Goal: Information Seeking & Learning: Learn about a topic

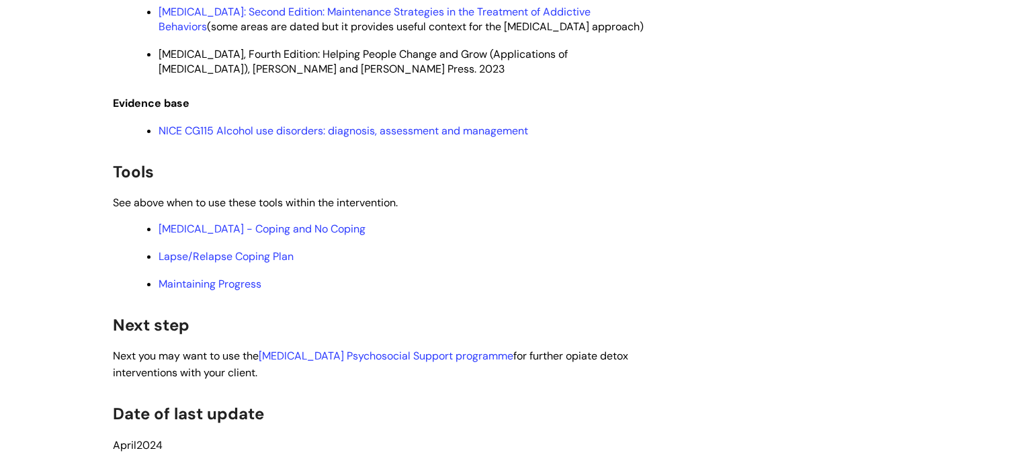
scroll to position [3562, 0]
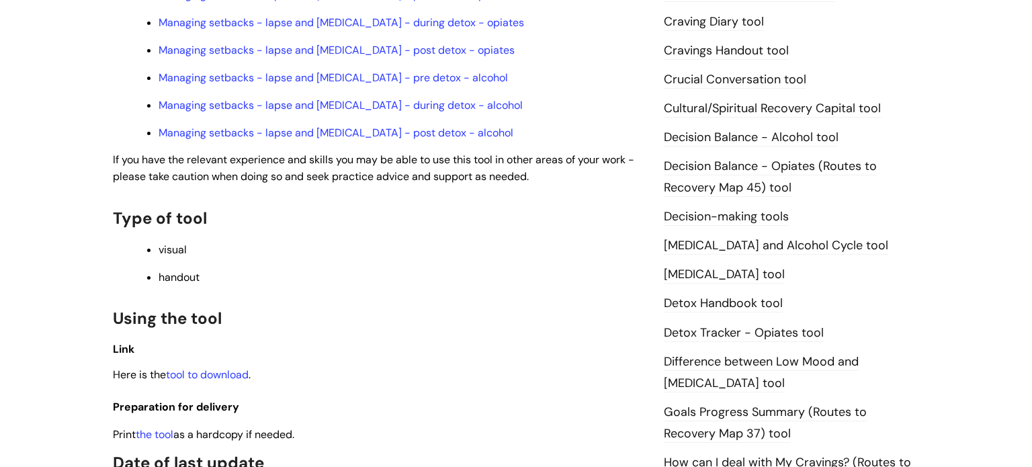
scroll to position [581, 0]
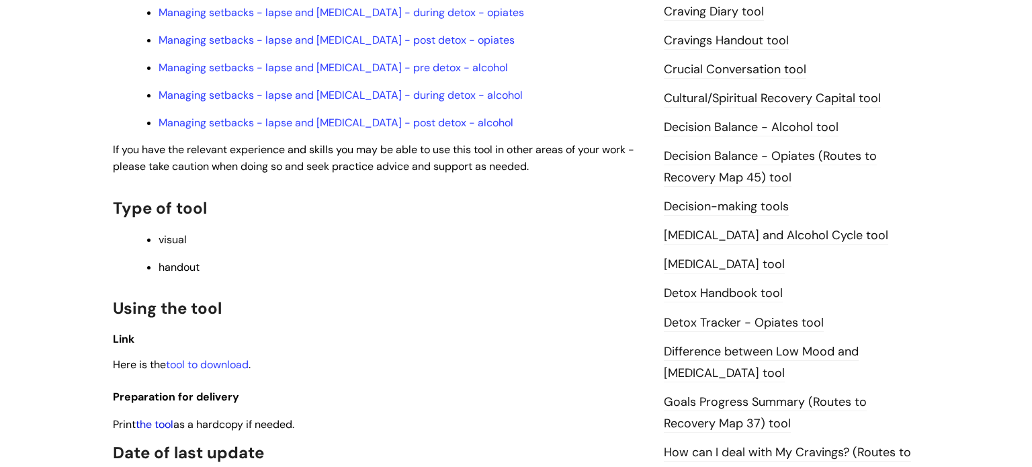
click at [158, 417] on link "the tool" at bounding box center [155, 424] width 38 height 14
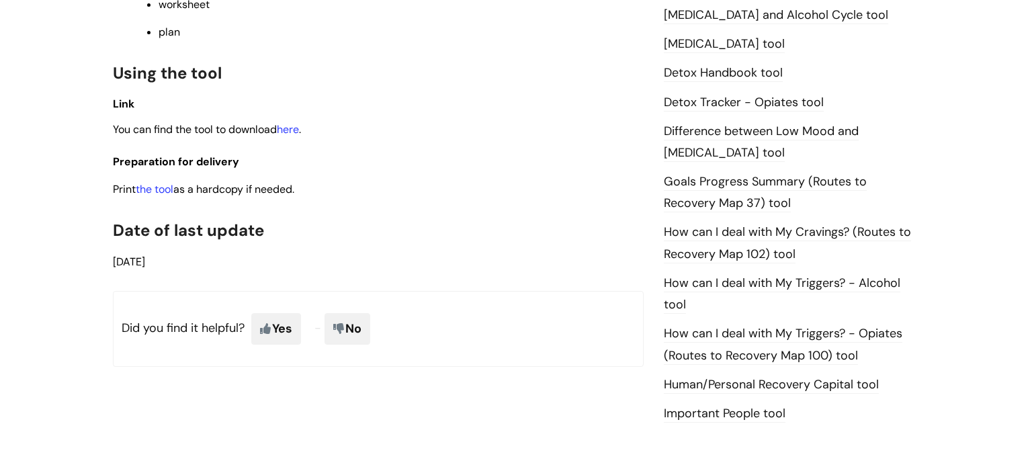
scroll to position [796, 0]
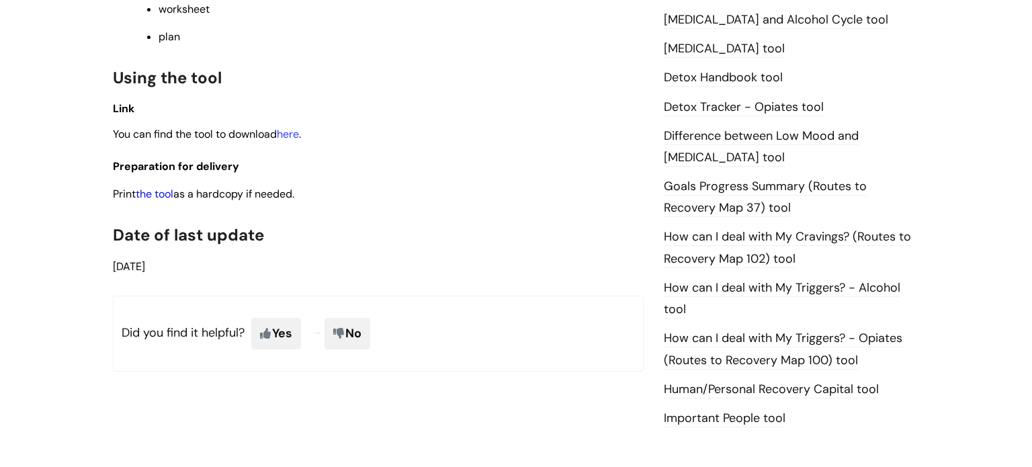
click at [171, 198] on link "the tool" at bounding box center [155, 194] width 38 height 14
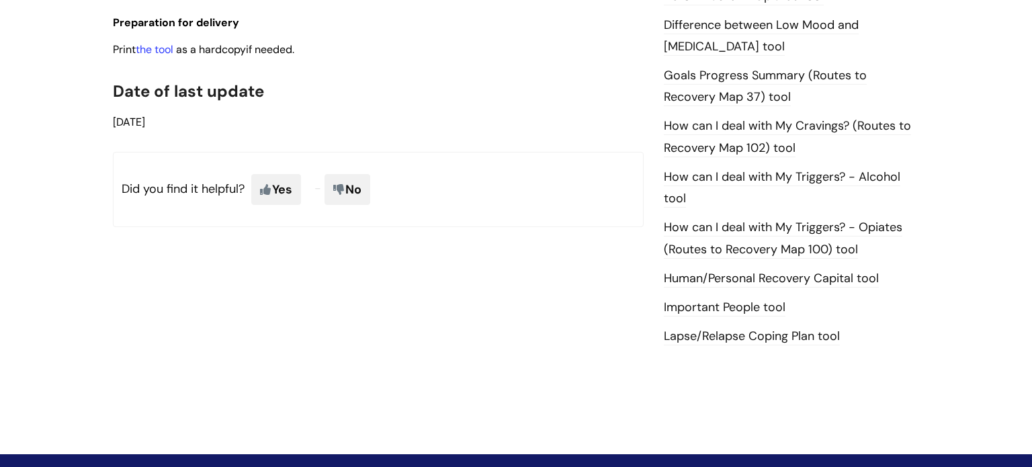
scroll to position [751, 0]
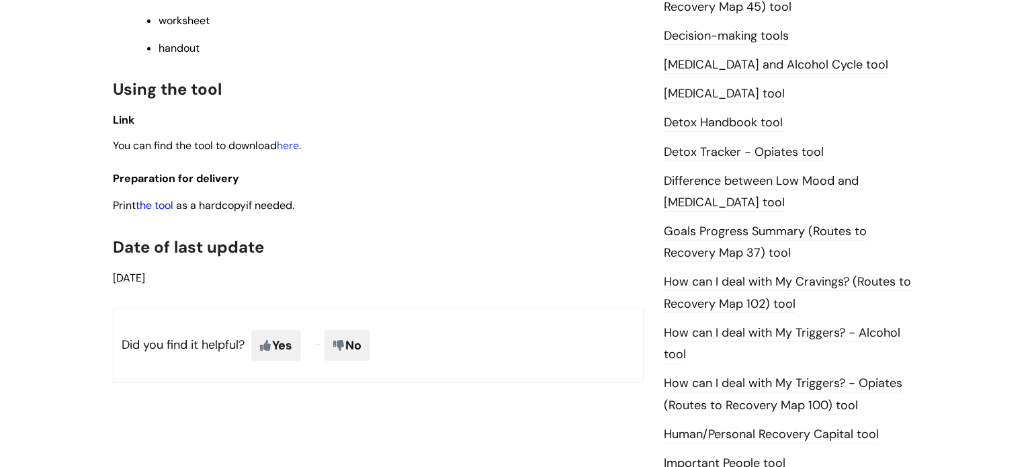
click at [152, 212] on link "the tool" at bounding box center [155, 205] width 38 height 14
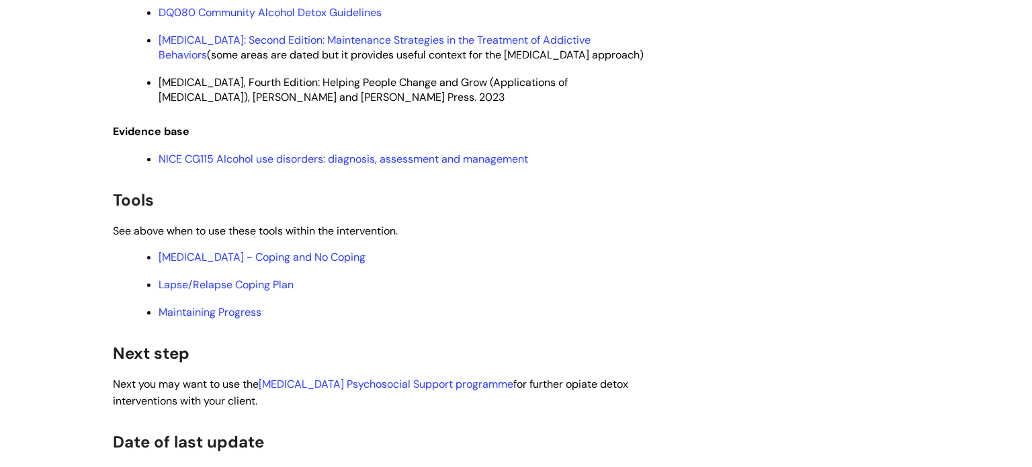
scroll to position [3562, 0]
